Goal: Task Accomplishment & Management: Complete application form

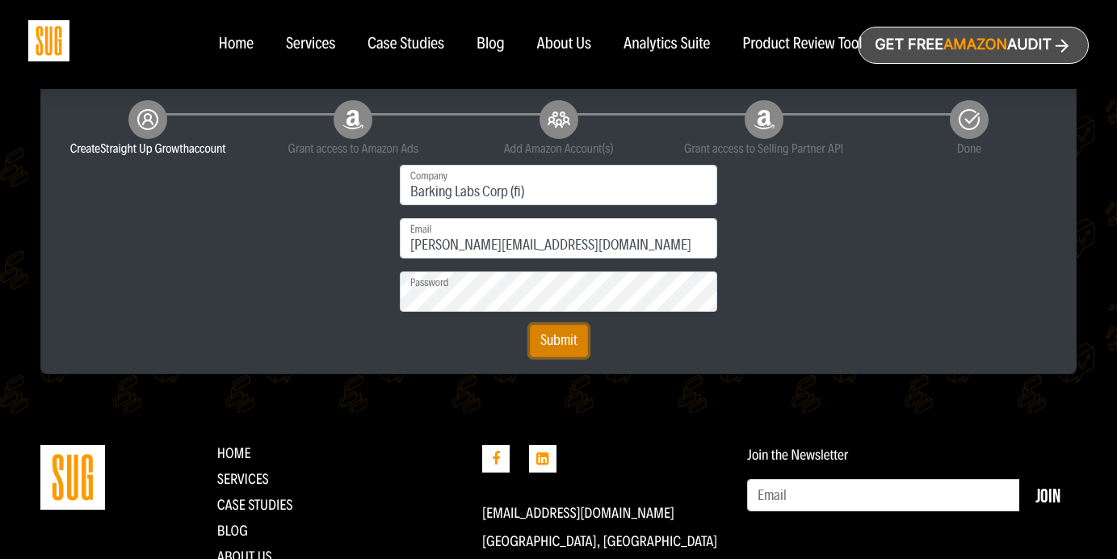
click at [570, 346] on button "Submit" at bounding box center [559, 341] width 58 height 32
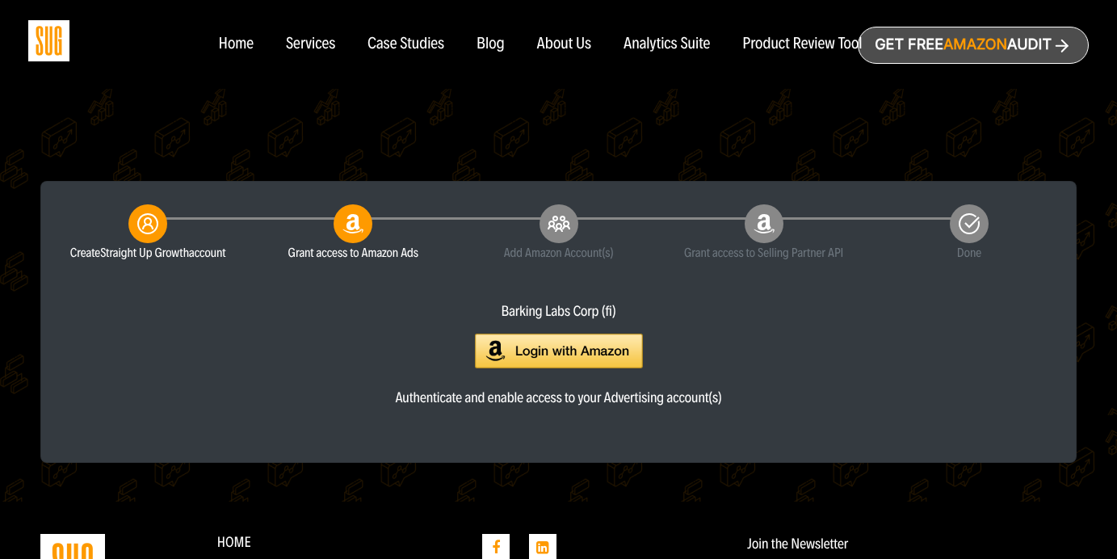
click at [597, 350] on img at bounding box center [559, 350] width 168 height 35
click at [589, 353] on img at bounding box center [559, 350] width 168 height 35
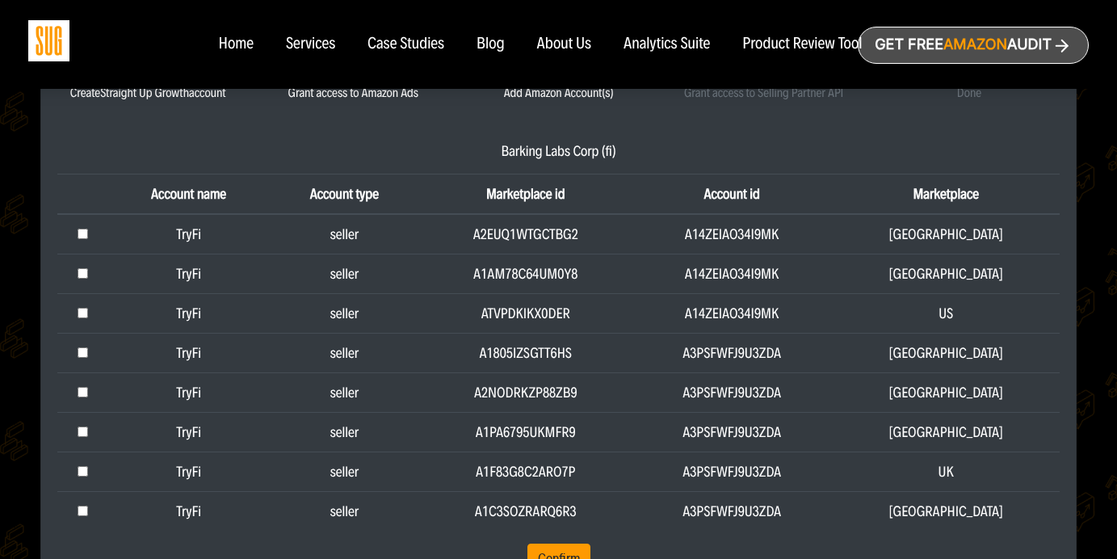
scroll to position [409, 0]
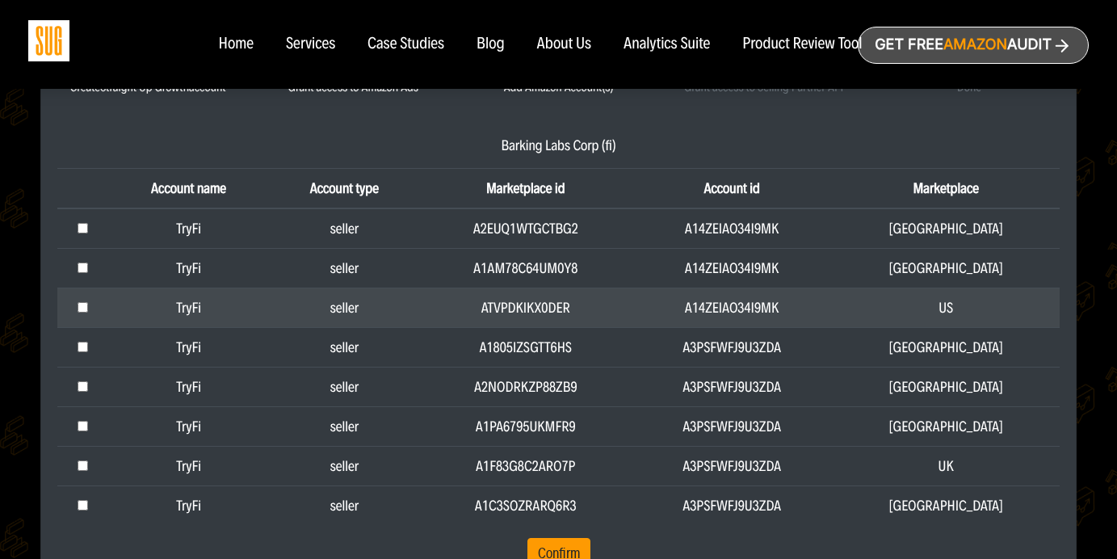
click at [82, 306] on input "checkbox" at bounding box center [83, 307] width 10 height 10
checkbox input "true"
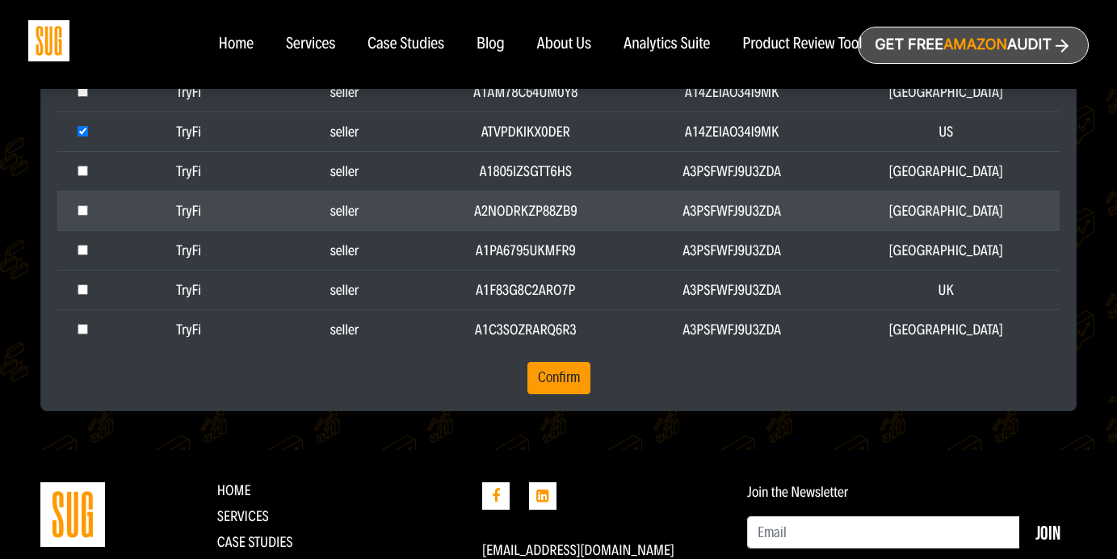
scroll to position [719, 0]
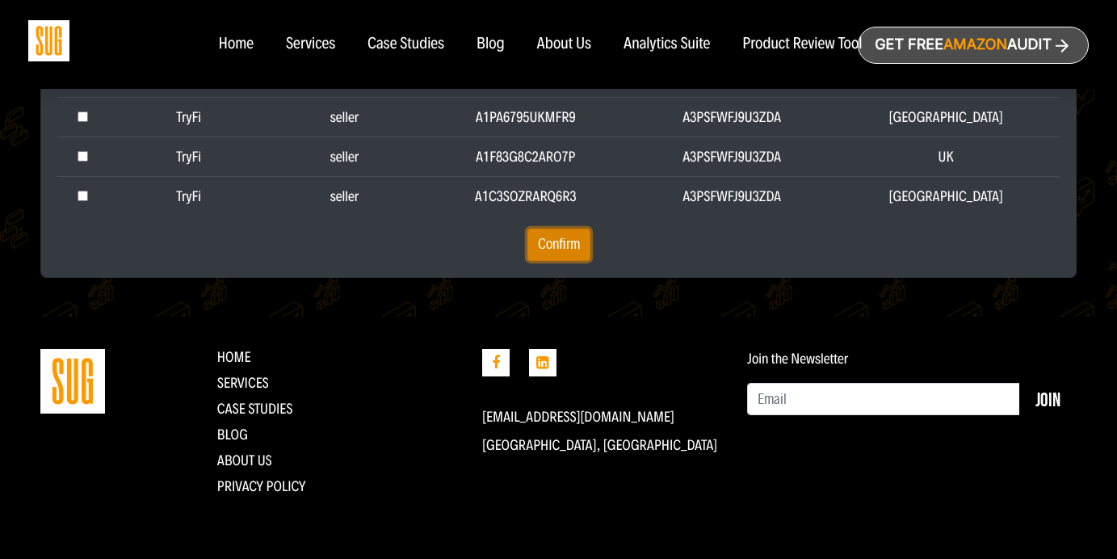
click at [569, 247] on button "Confirm" at bounding box center [558, 244] width 63 height 32
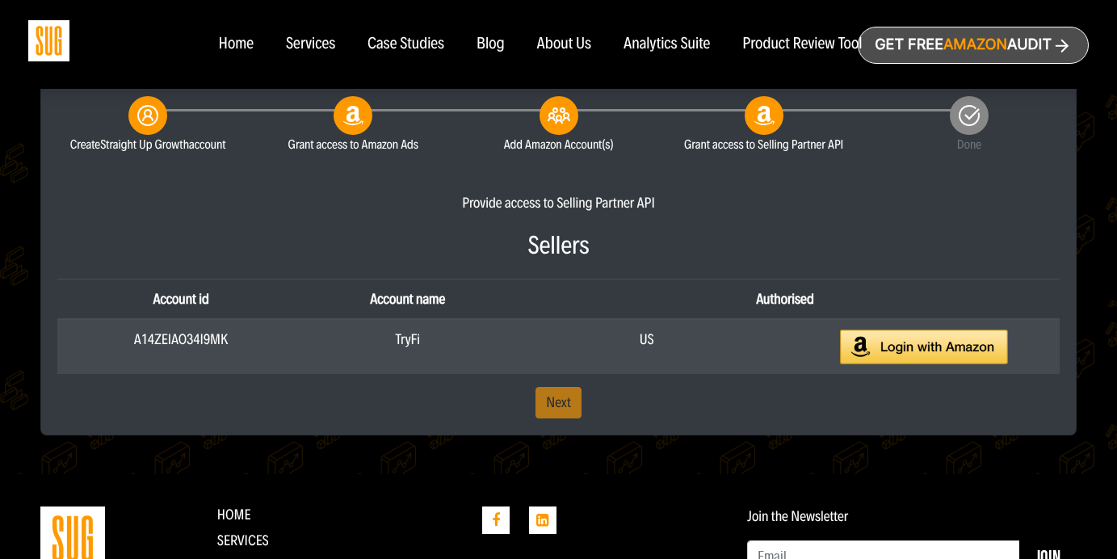
click at [899, 340] on img at bounding box center [924, 346] width 168 height 35
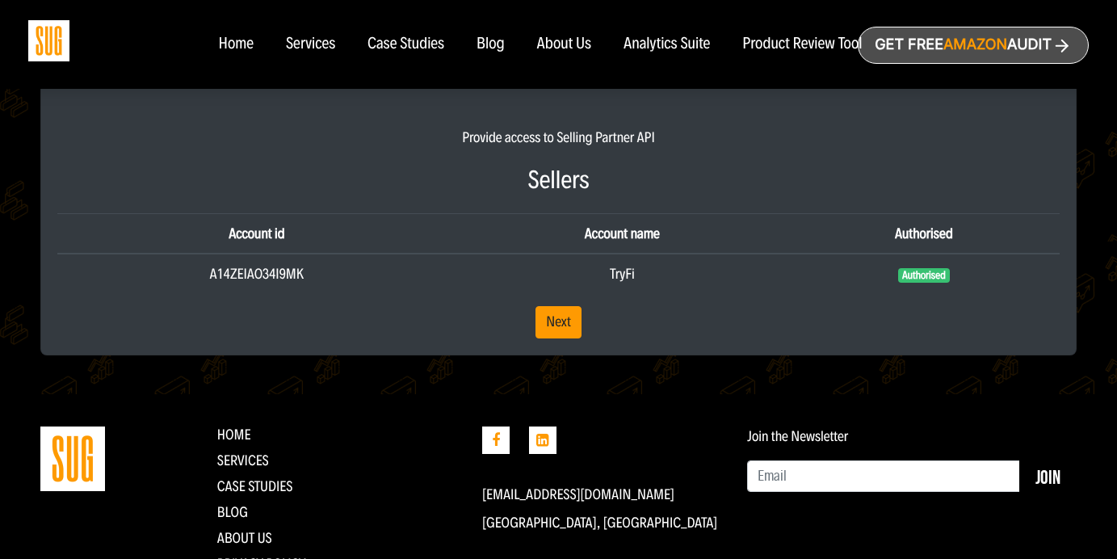
scroll to position [389, 0]
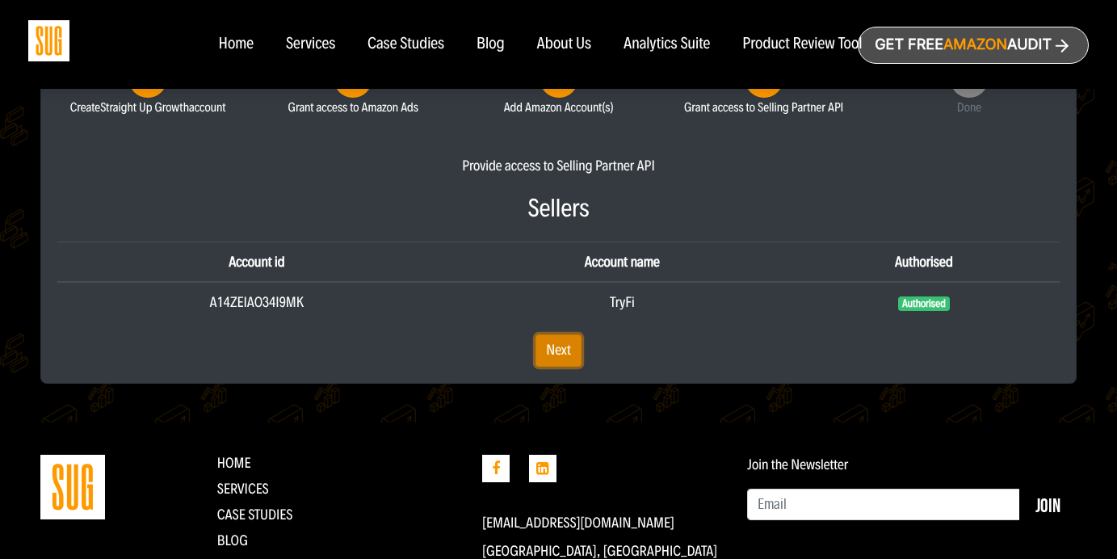
click at [563, 350] on link "Next" at bounding box center [558, 350] width 46 height 32
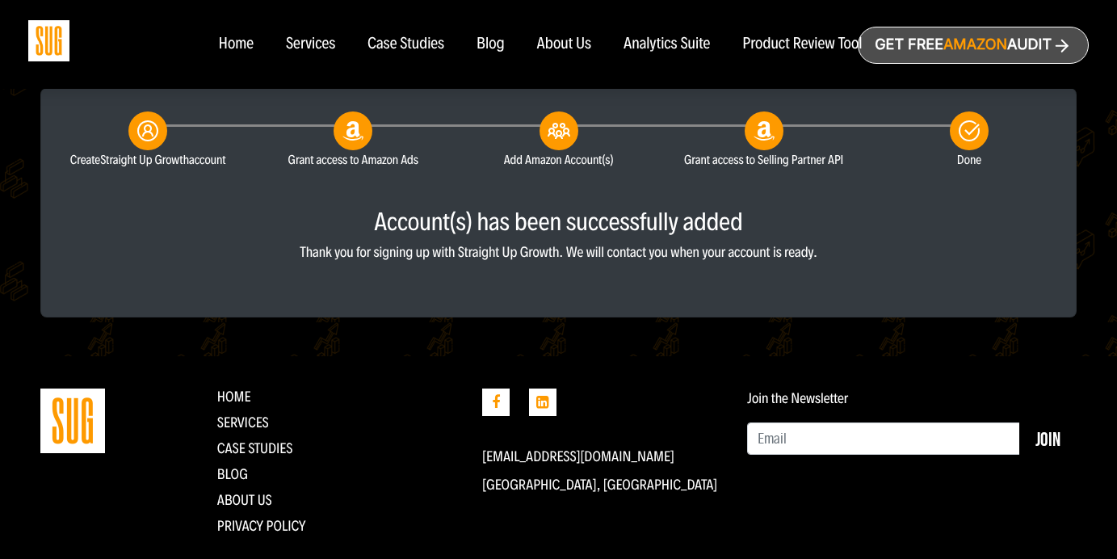
scroll to position [340, 0]
